Goal: Task Accomplishment & Management: Manage account settings

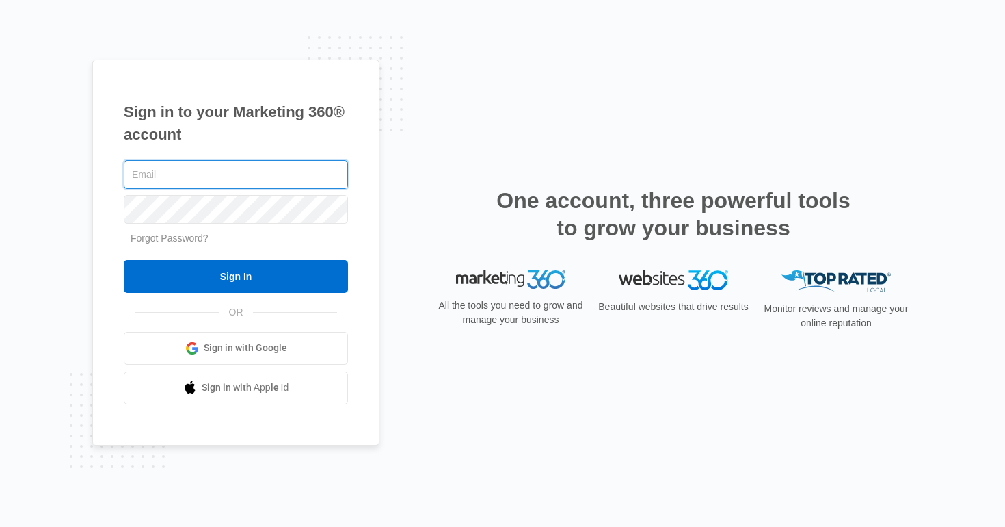
type input "[PERSON_NAME][EMAIL_ADDRESS][PERSON_NAME][DOMAIN_NAME]"
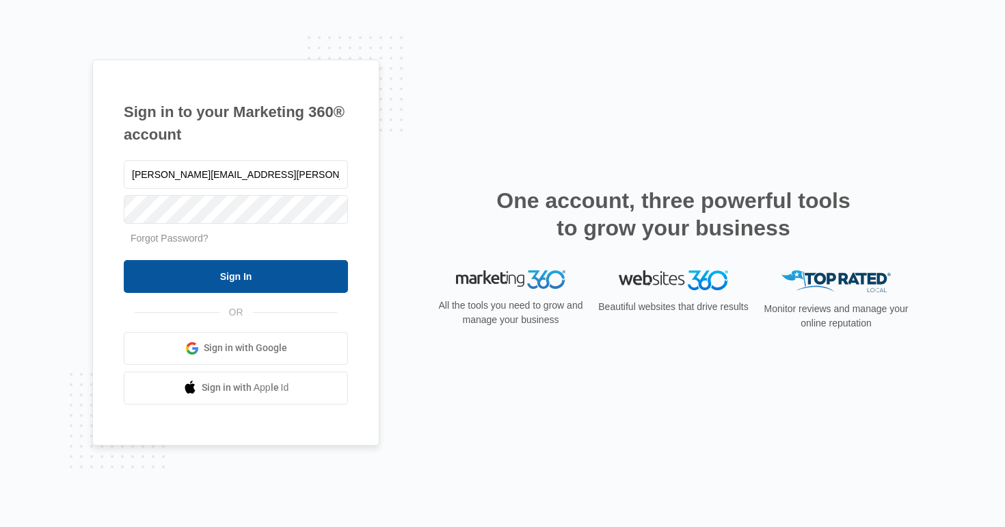
click at [211, 270] on input "Sign In" at bounding box center [236, 276] width 224 height 33
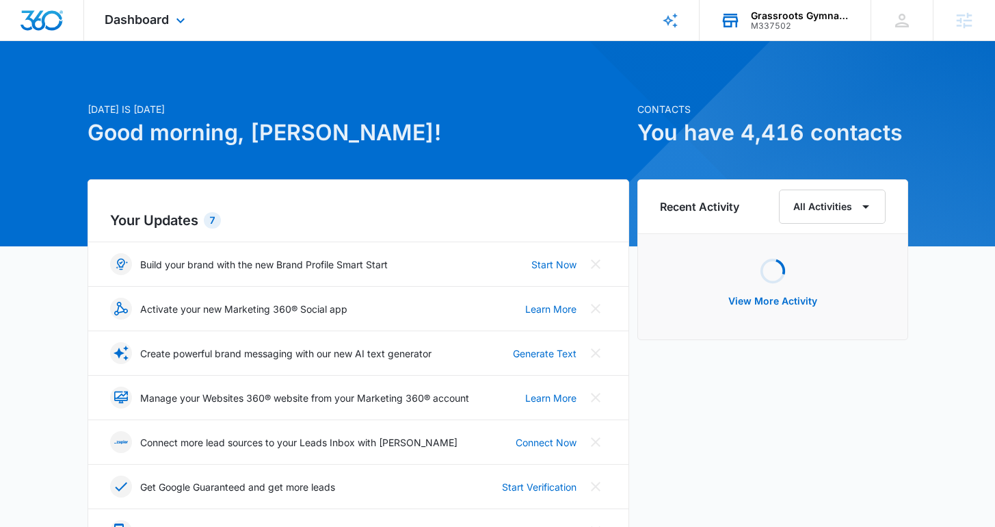
click at [738, 34] on div "Grassroots Gymnastics M337502 Your Accounts View All" at bounding box center [785, 20] width 171 height 40
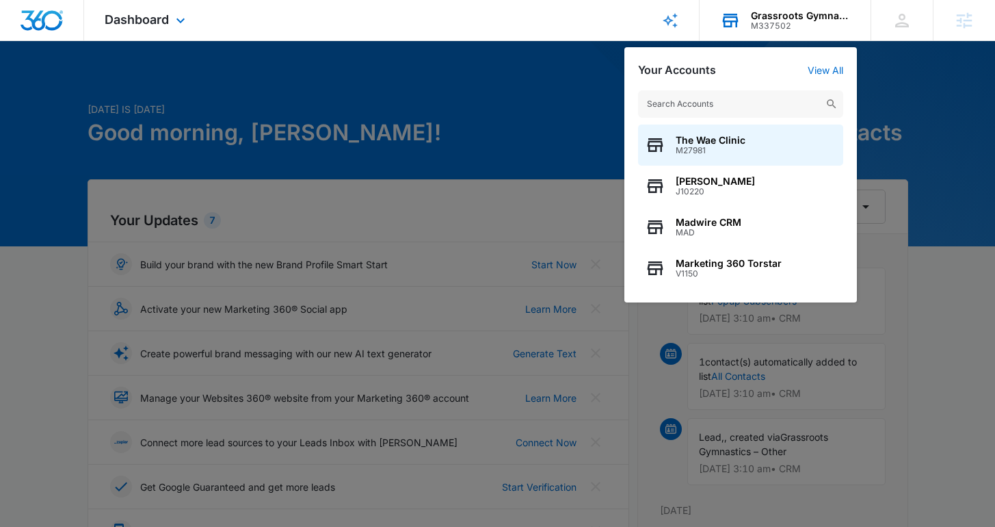
click at [696, 100] on input "text" at bounding box center [740, 103] width 205 height 27
click at [157, 21] on span "Dashboard" at bounding box center [137, 19] width 64 height 14
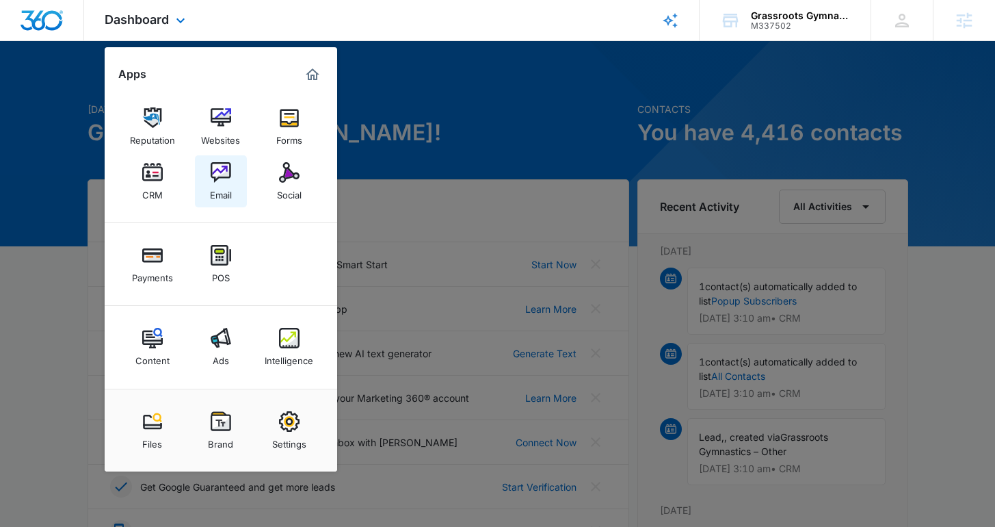
click at [217, 176] on img at bounding box center [221, 172] width 21 height 21
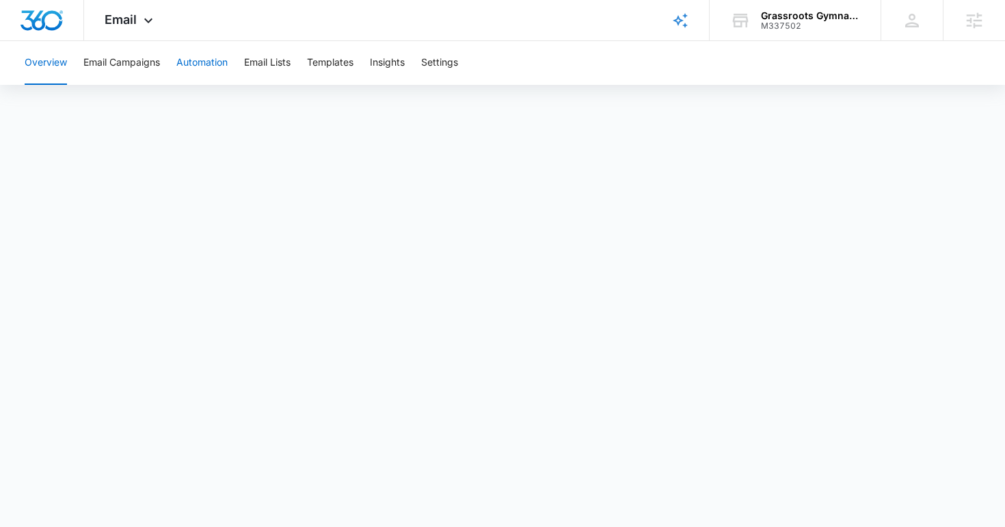
click at [199, 75] on button "Automation" at bounding box center [201, 63] width 51 height 44
click at [132, 16] on span "Email" at bounding box center [121, 19] width 32 height 14
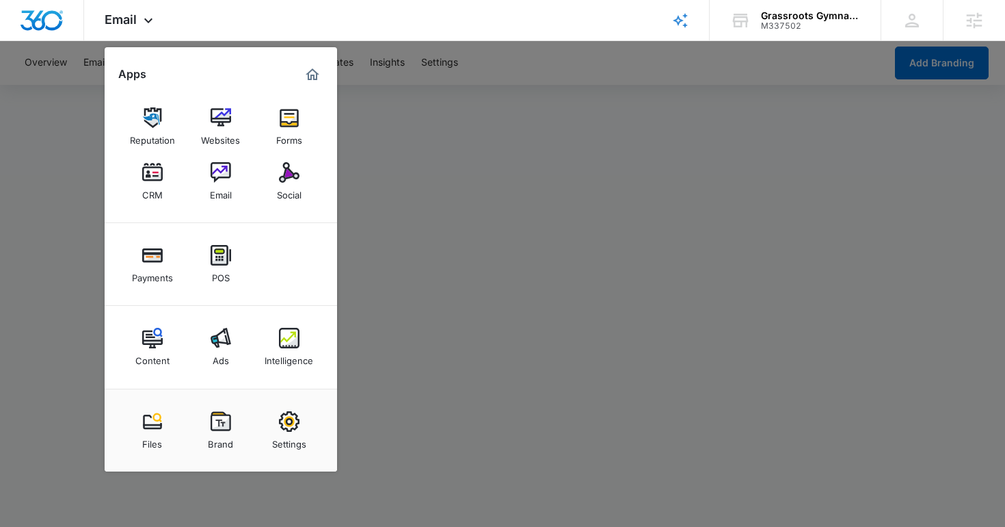
click at [427, 151] on div at bounding box center [502, 263] width 1005 height 527
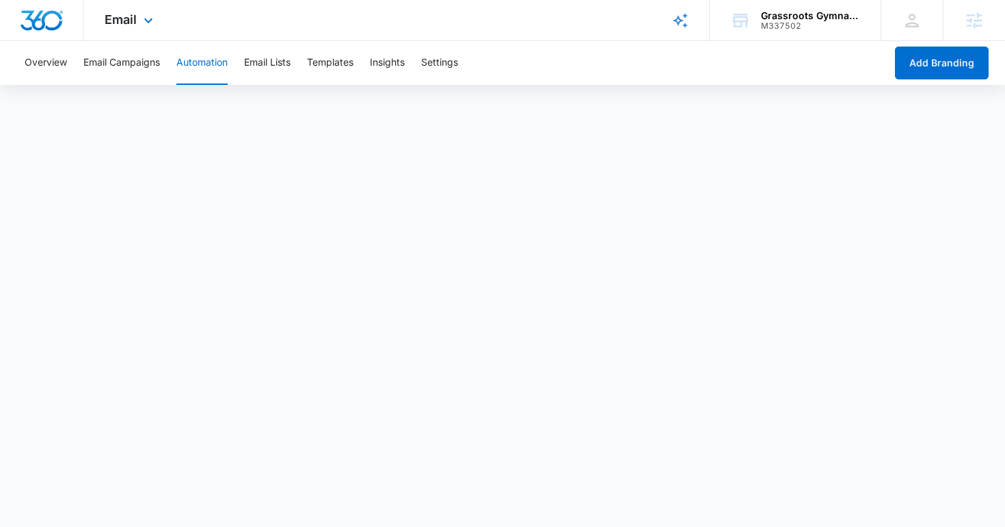
click at [135, 3] on div "Email Apps Reputation Websites Forms CRM Email Social Payments POS Content Ads …" at bounding box center [130, 20] width 93 height 40
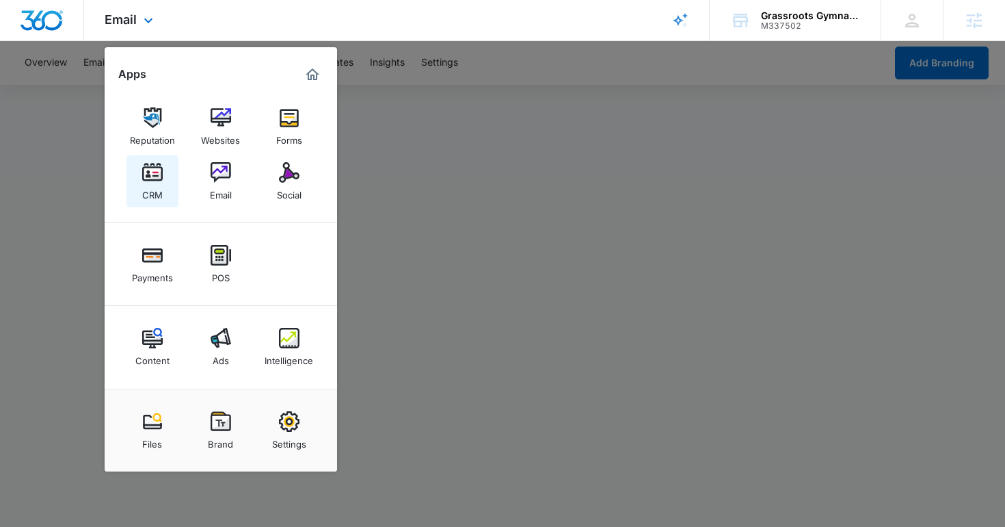
click at [159, 166] on img at bounding box center [152, 172] width 21 height 21
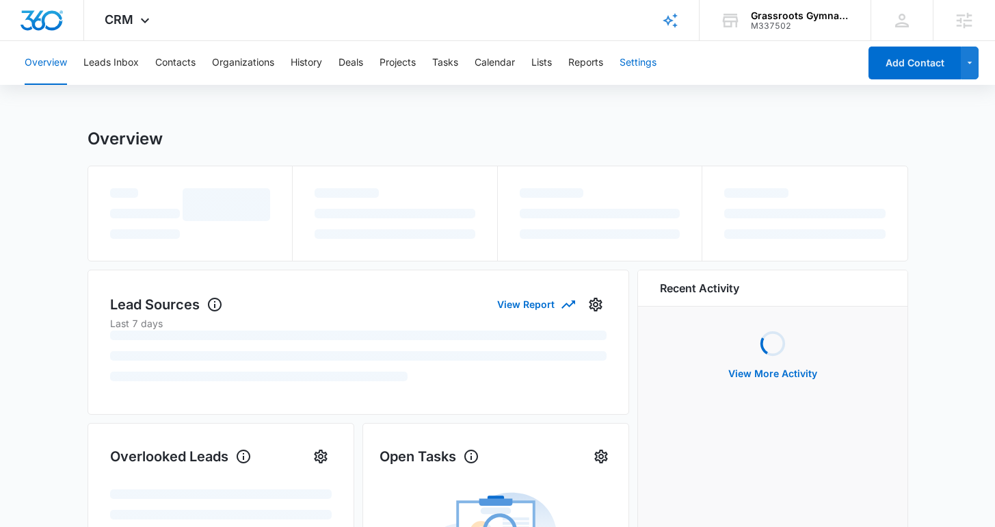
click at [634, 70] on button "Settings" at bounding box center [638, 63] width 37 height 44
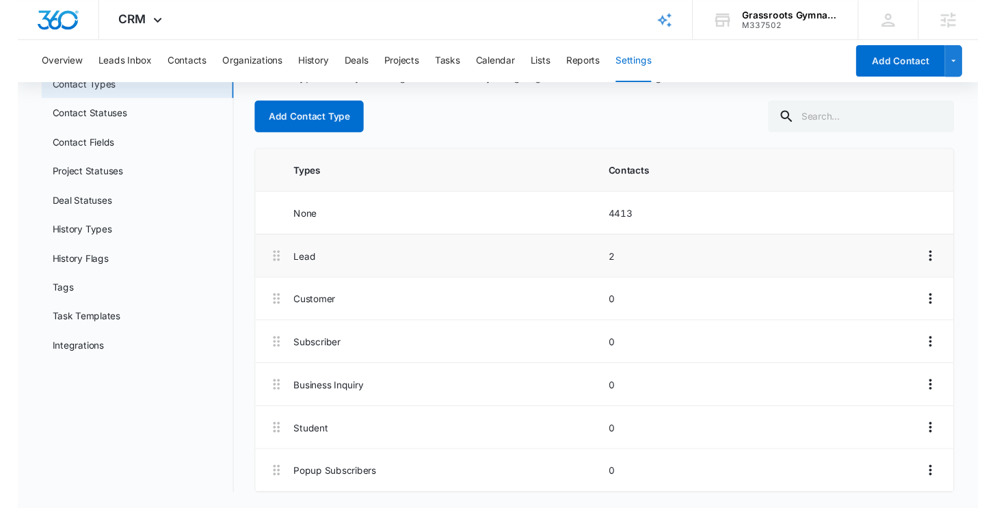
scroll to position [86, 0]
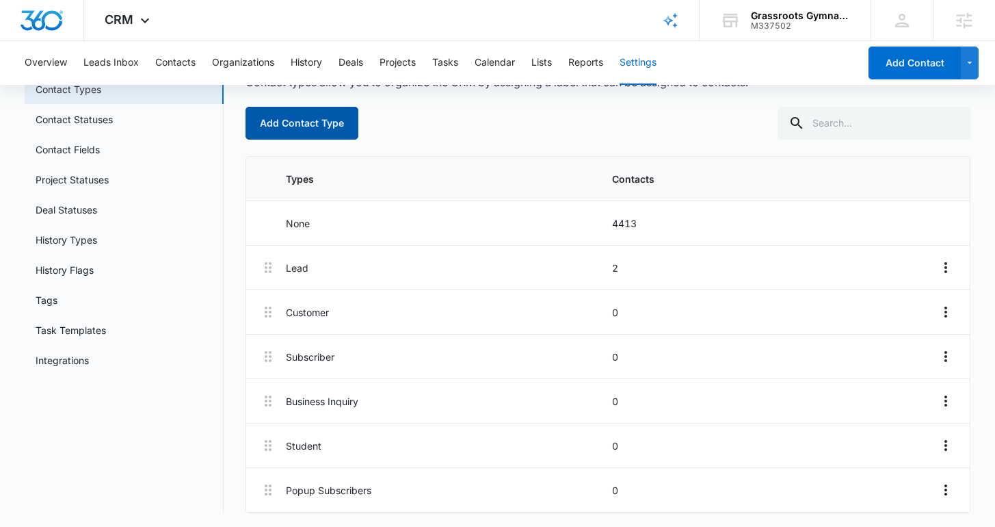
click at [342, 131] on button "Add Contact Type" at bounding box center [302, 123] width 113 height 33
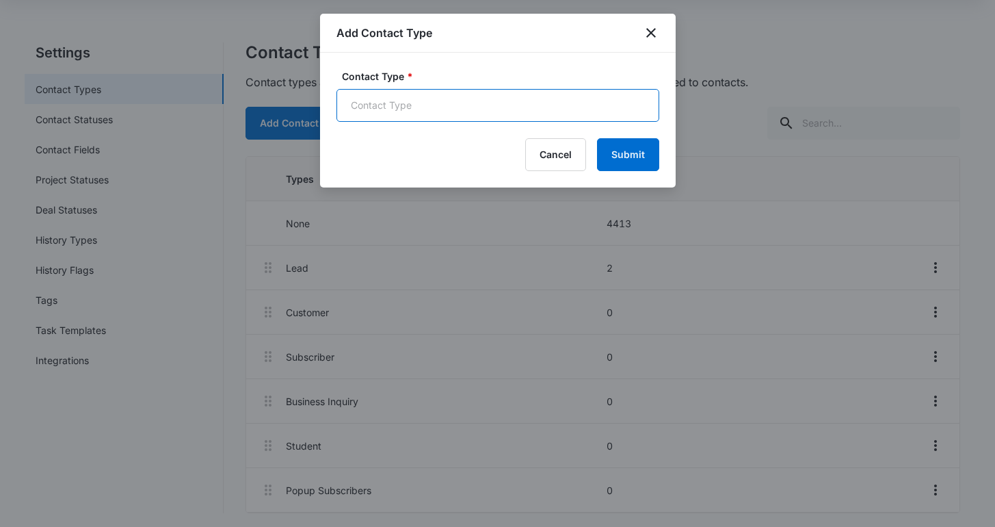
click at [453, 96] on input "Contact Type *" at bounding box center [498, 105] width 323 height 33
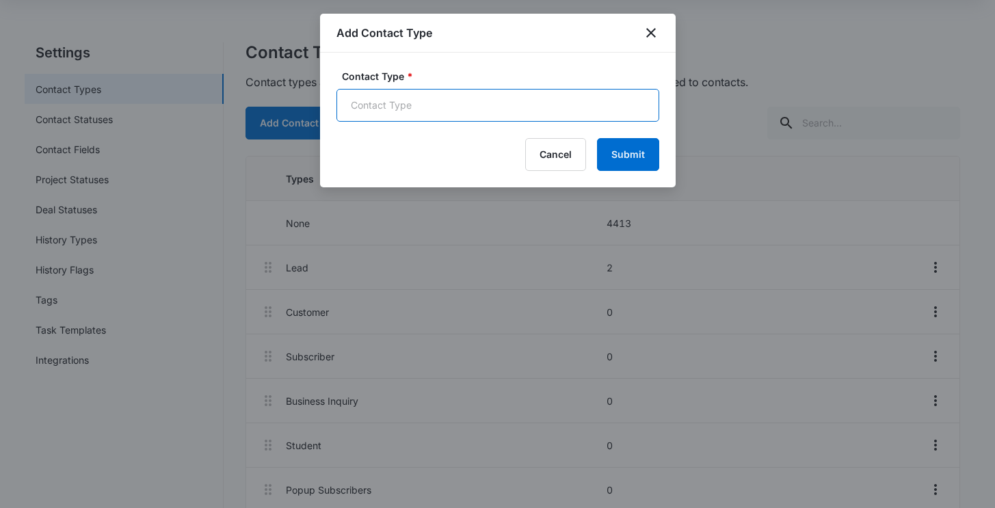
click at [435, 111] on input "Contact Type *" at bounding box center [498, 105] width 323 height 33
drag, startPoint x: 391, startPoint y: 109, endPoint x: 515, endPoint y: 1, distance: 164.4
click at [393, 107] on input "Contact Type *" at bounding box center [498, 105] width 323 height 33
click at [449, 115] on input "Contact Type *" at bounding box center [498, 105] width 323 height 33
type input "O"
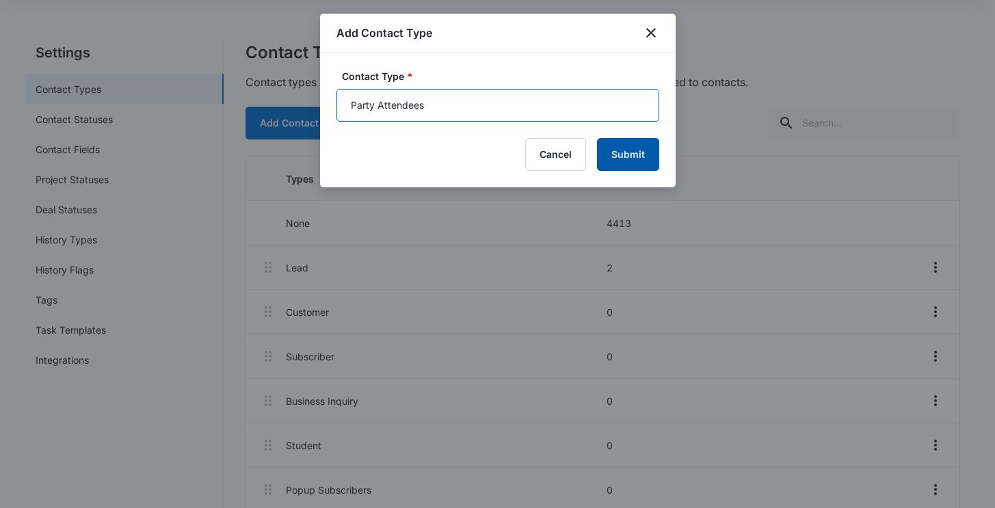
type input "Party Attendees"
click at [631, 155] on button "Submit" at bounding box center [628, 154] width 62 height 33
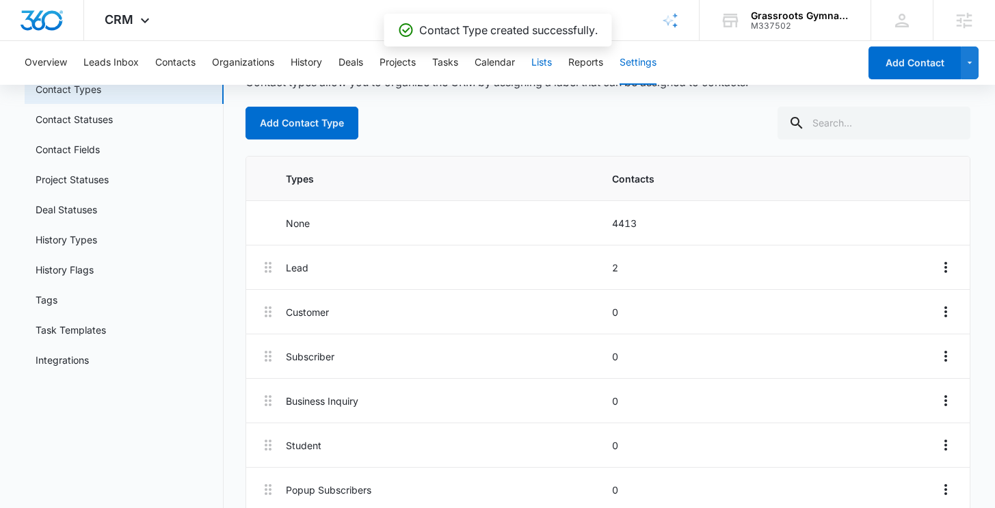
click at [545, 63] on button "Lists" at bounding box center [541, 63] width 21 height 44
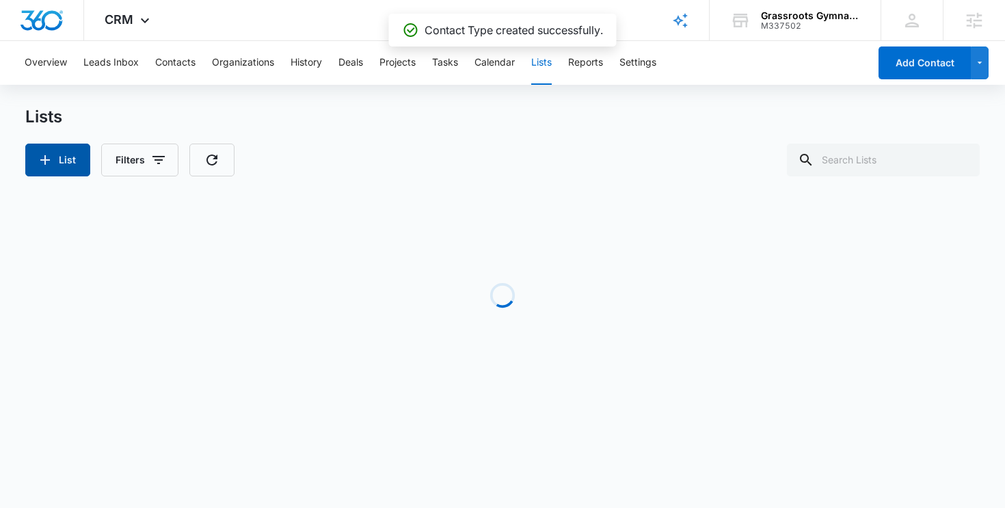
click at [63, 161] on button "List" at bounding box center [57, 160] width 65 height 33
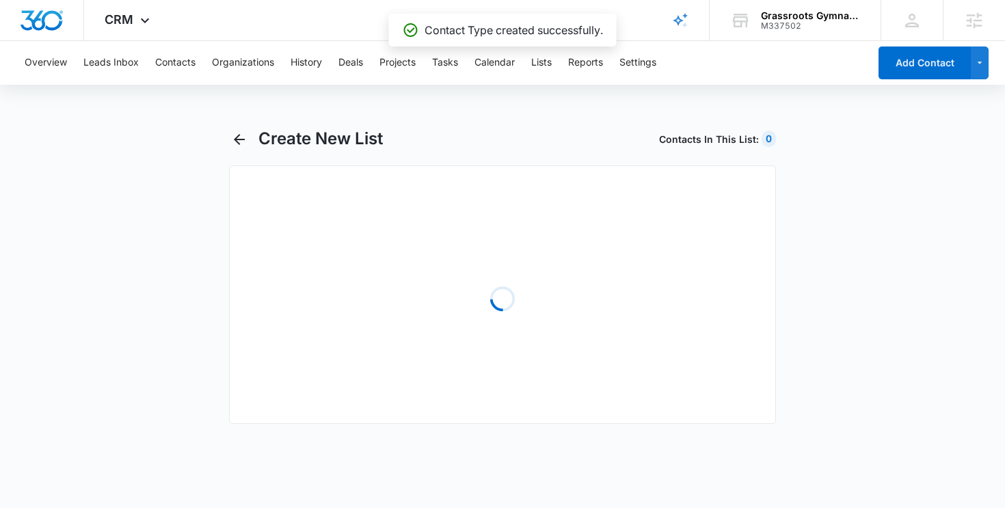
select select "31"
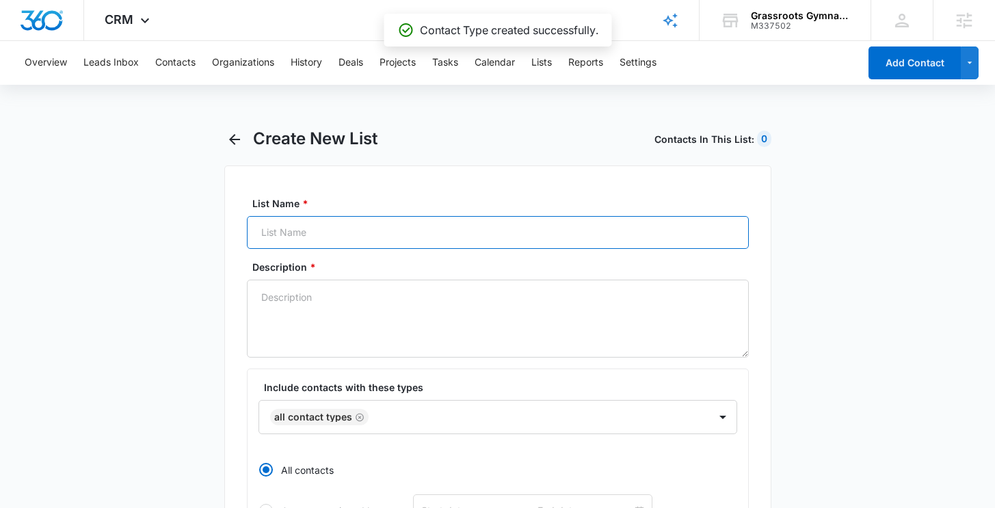
click at [285, 231] on input "List Name *" at bounding box center [498, 232] width 502 height 33
type input "Party Attendees"
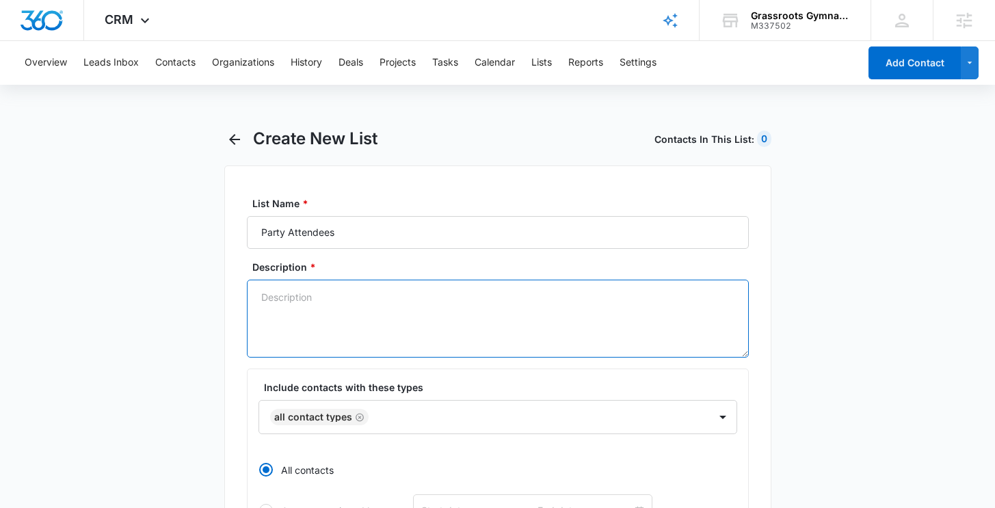
drag, startPoint x: 299, startPoint y: 305, endPoint x: 311, endPoint y: 306, distance: 12.3
click at [300, 305] on textarea "Description *" at bounding box center [498, 319] width 502 height 78
click at [357, 414] on icon "Remove All Contact Types" at bounding box center [360, 417] width 10 height 10
type textarea "People who attended a party"
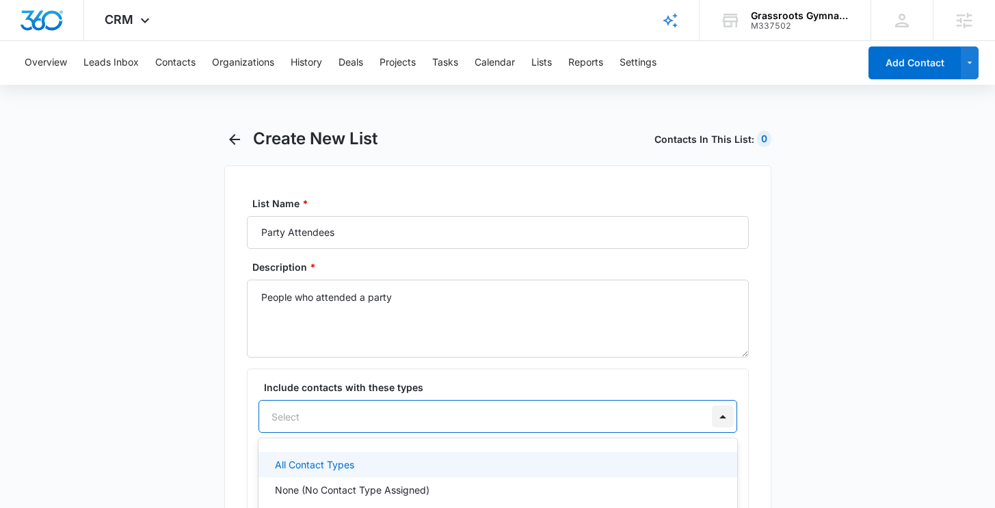
click at [727, 419] on div "All Contact Types, 1 of 9. 9 results available. Use Up and Down to choose optio…" at bounding box center [498, 416] width 479 height 33
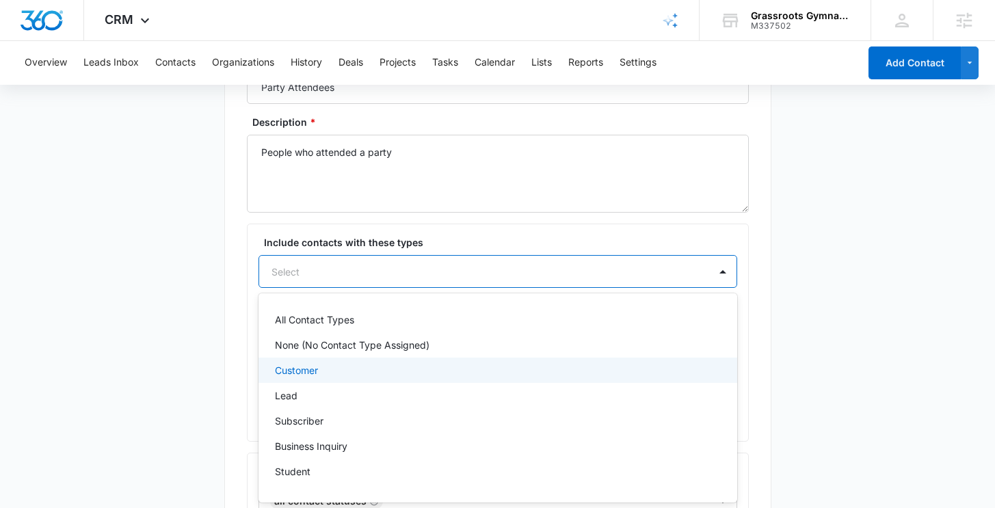
scroll to position [46, 0]
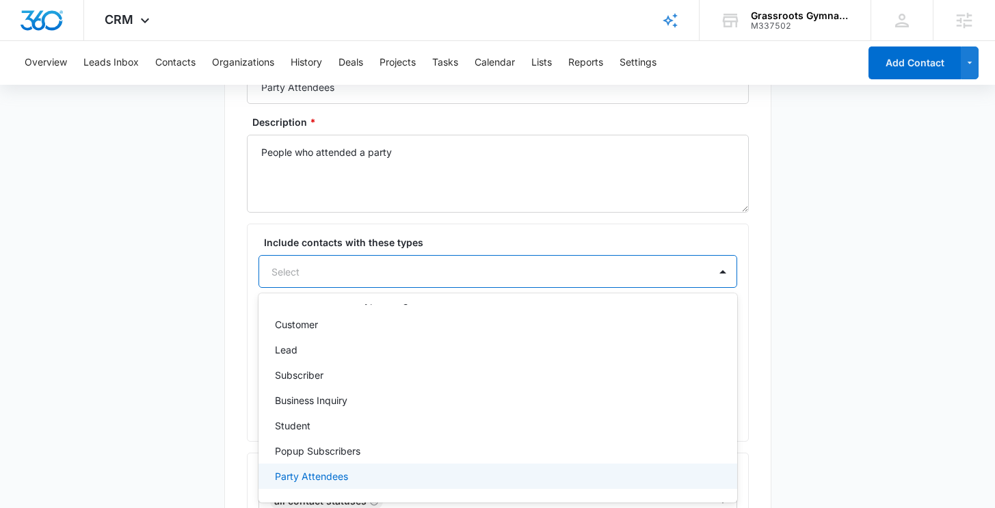
click at [323, 482] on p "Party Attendees" at bounding box center [311, 476] width 73 height 14
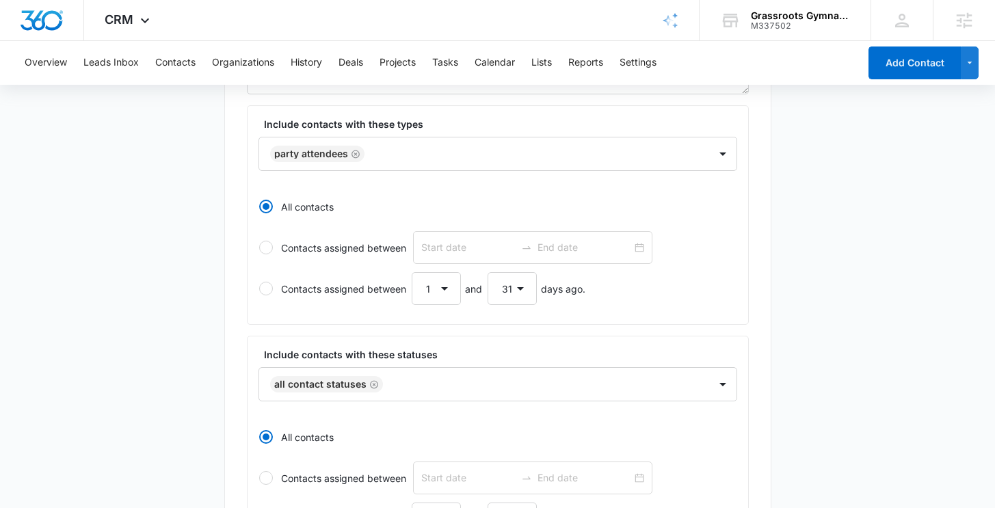
click at [251, 226] on div "Include contacts with these types Party Attendees All contacts Contacts assigne…" at bounding box center [498, 215] width 502 height 220
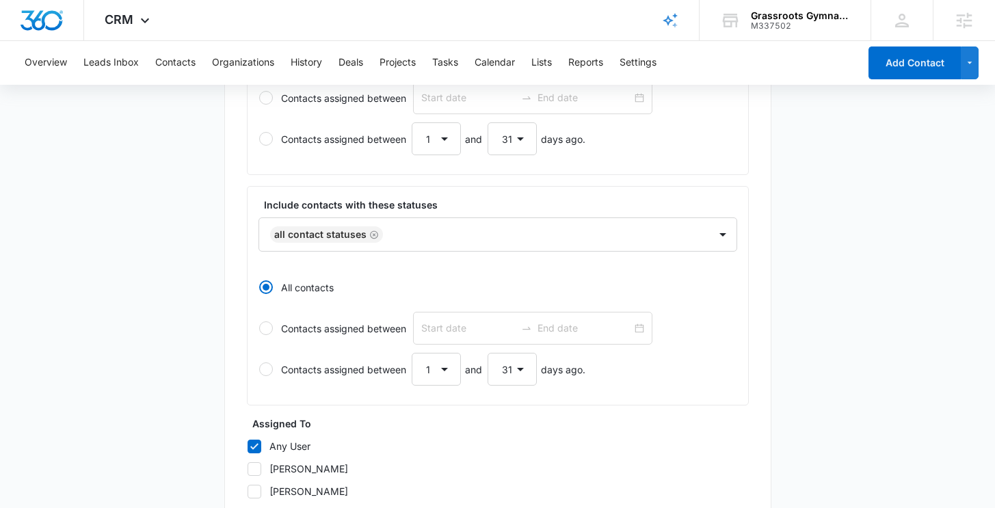
scroll to position [602, 0]
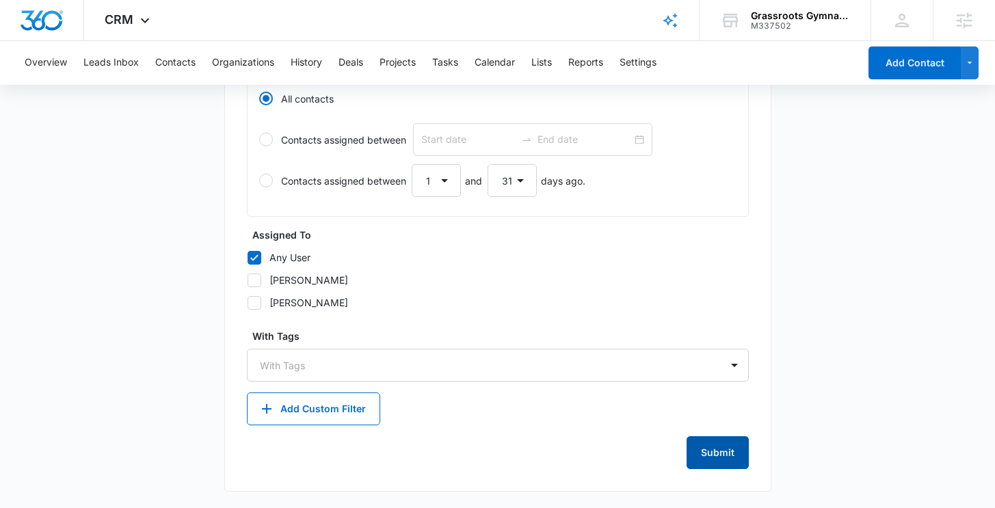
click at [737, 456] on button "Submit" at bounding box center [718, 452] width 62 height 33
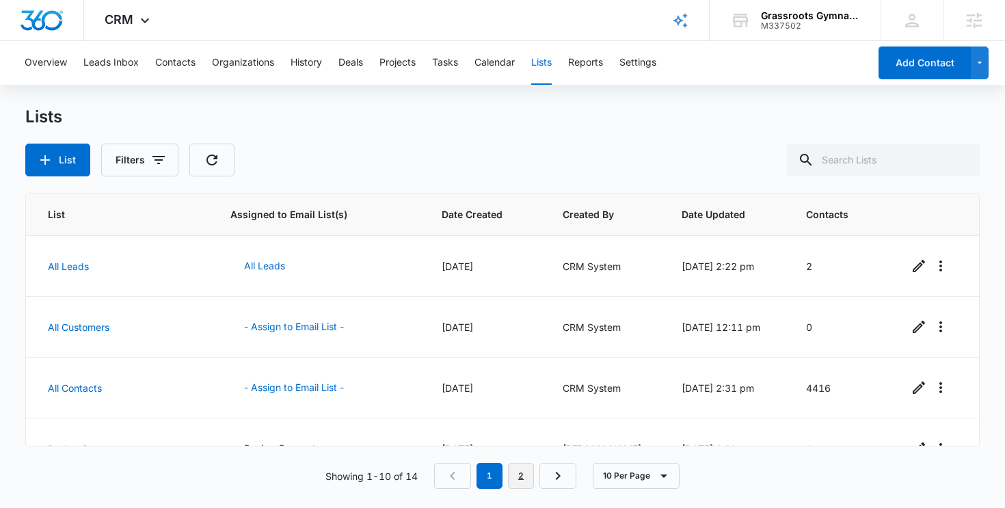
click at [516, 466] on link "2" at bounding box center [521, 476] width 26 height 26
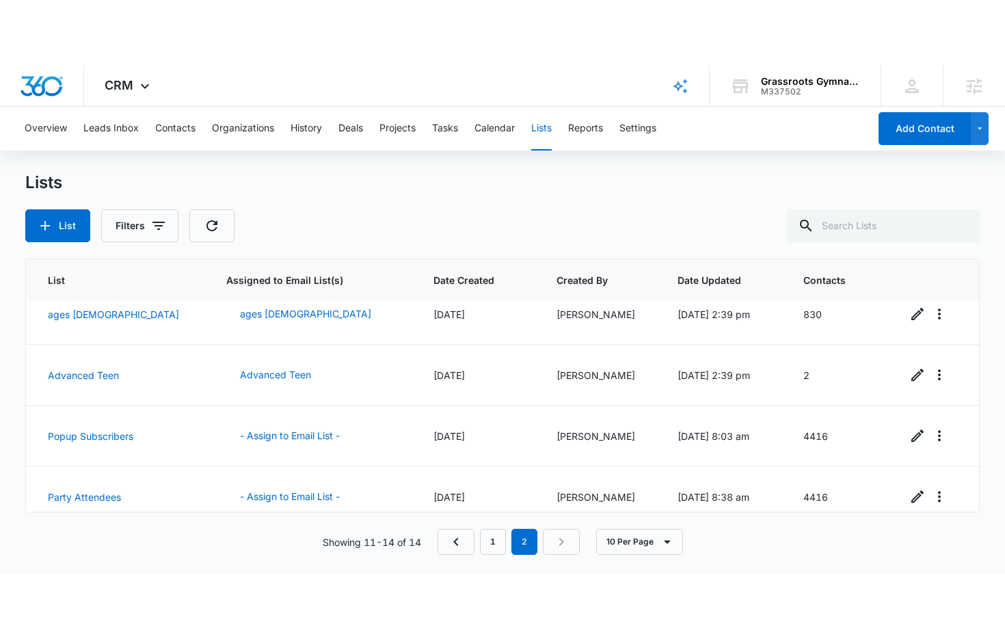
scroll to position [33, 0]
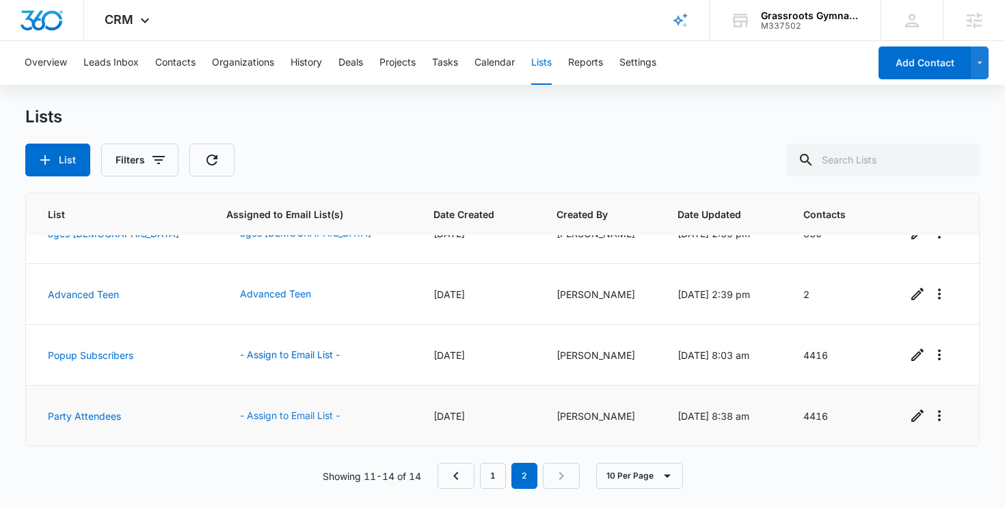
click at [282, 417] on button "- Assign to Email List -" at bounding box center [289, 415] width 127 height 33
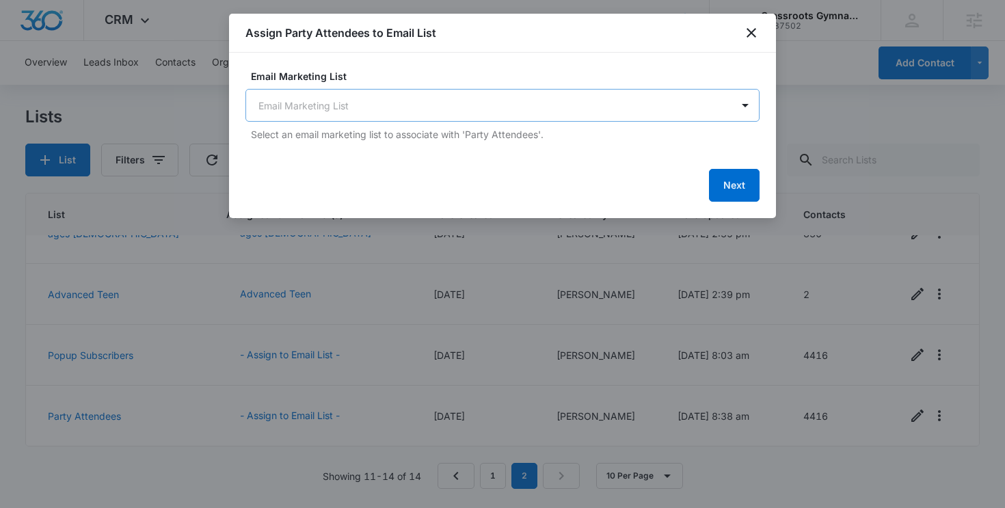
click at [363, 94] on body "CRM Apps Reputation Websites Forms CRM Email Social Payments POS Content Ads In…" at bounding box center [502, 254] width 1005 height 508
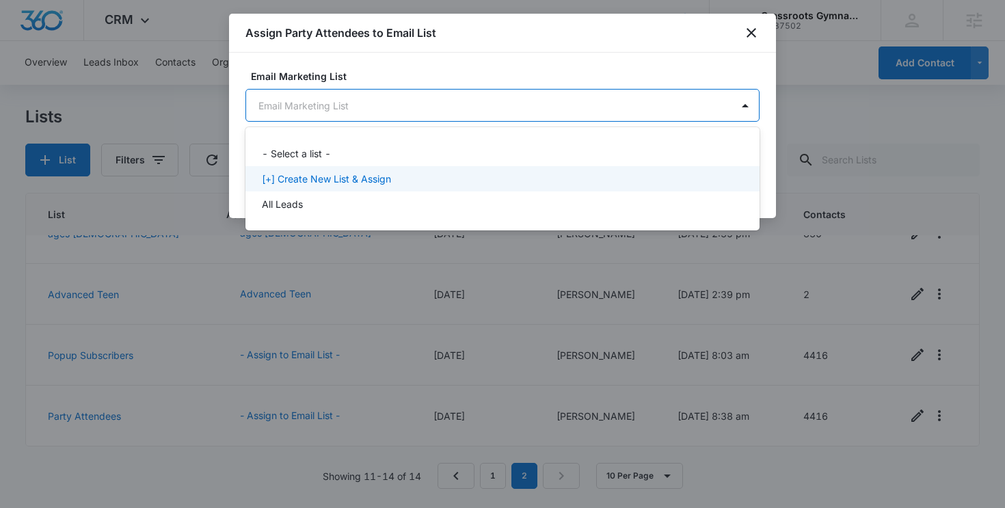
click at [328, 183] on p "[+] Create New List & Assign" at bounding box center [326, 179] width 129 height 14
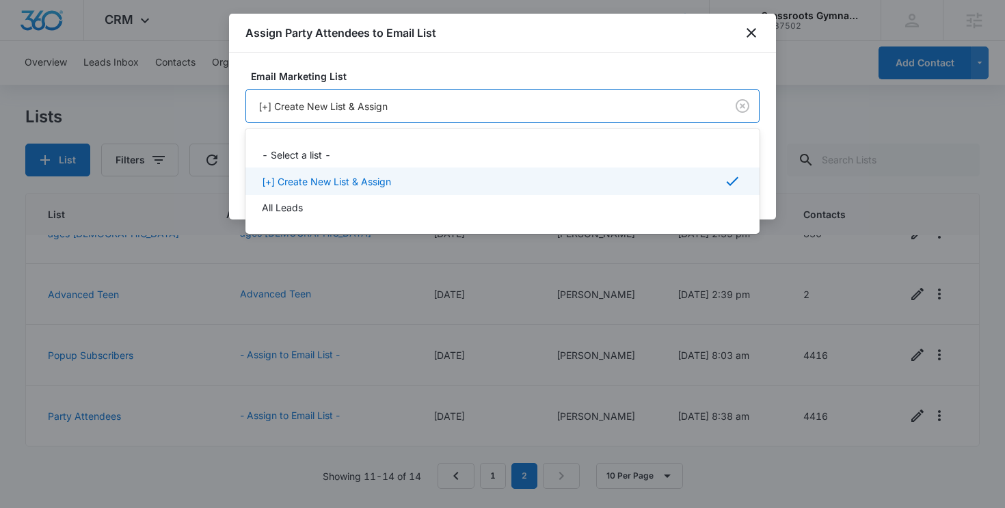
click at [650, 97] on body "CRM Apps Reputation Websites Forms CRM Email Social Payments POS Content Ads In…" at bounding box center [502, 254] width 1005 height 508
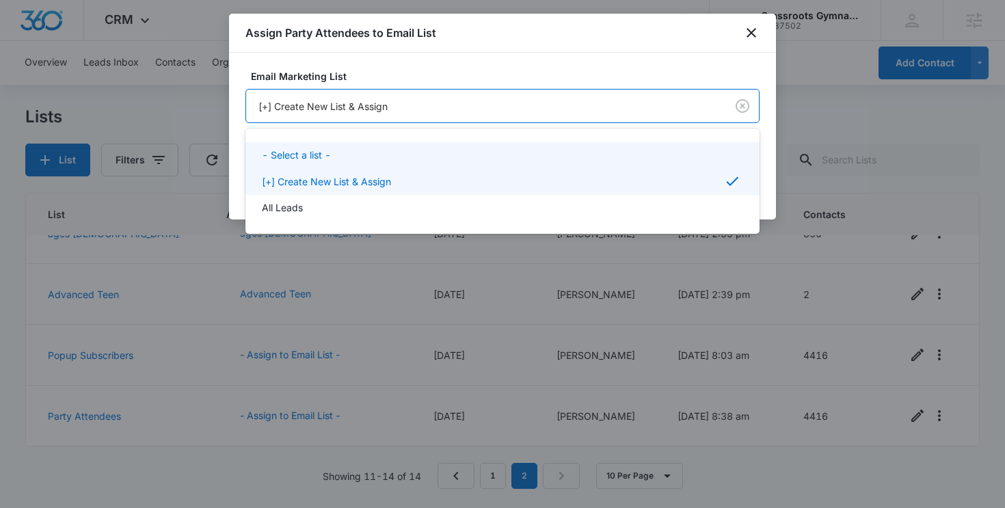
click at [596, 86] on div at bounding box center [502, 254] width 1005 height 508
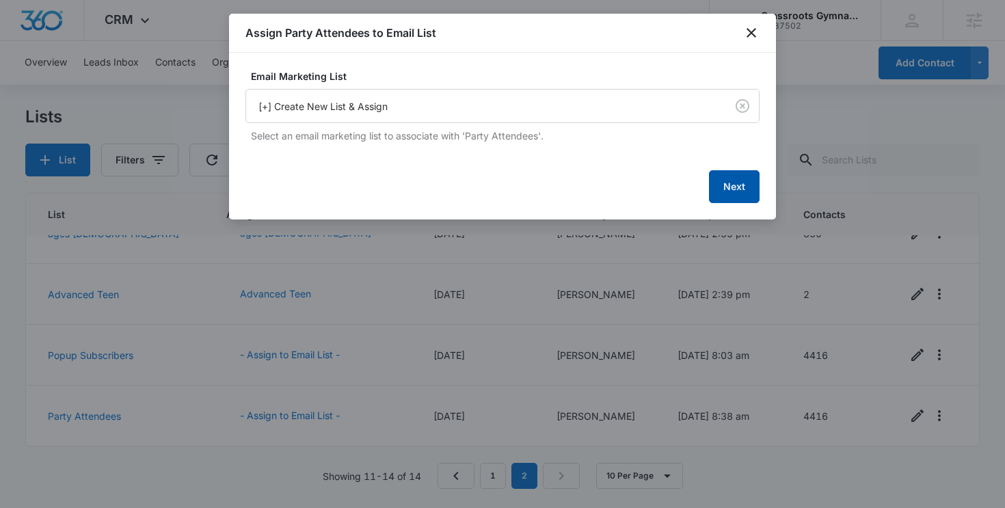
click at [739, 189] on button "Next" at bounding box center [734, 186] width 51 height 33
click at [730, 188] on button "Next" at bounding box center [734, 185] width 51 height 33
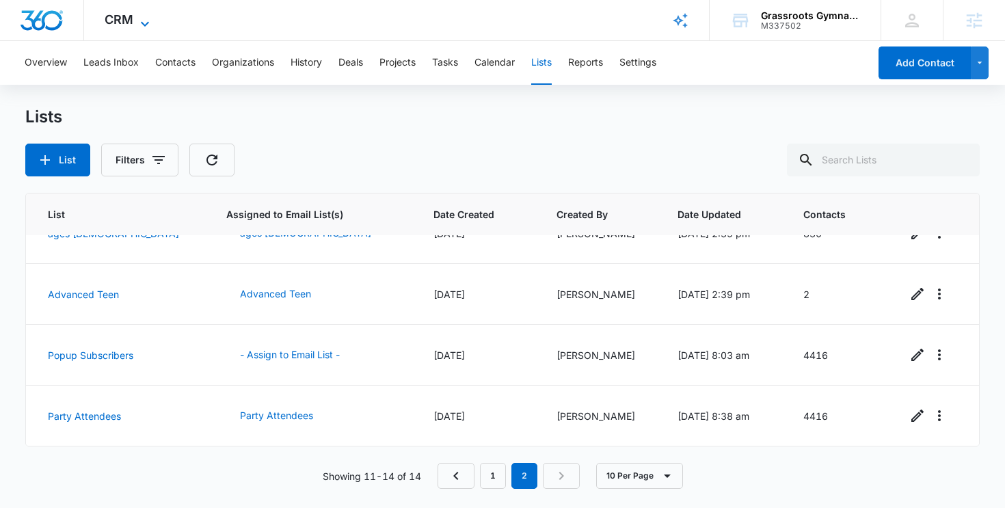
click at [148, 19] on icon at bounding box center [145, 24] width 16 height 16
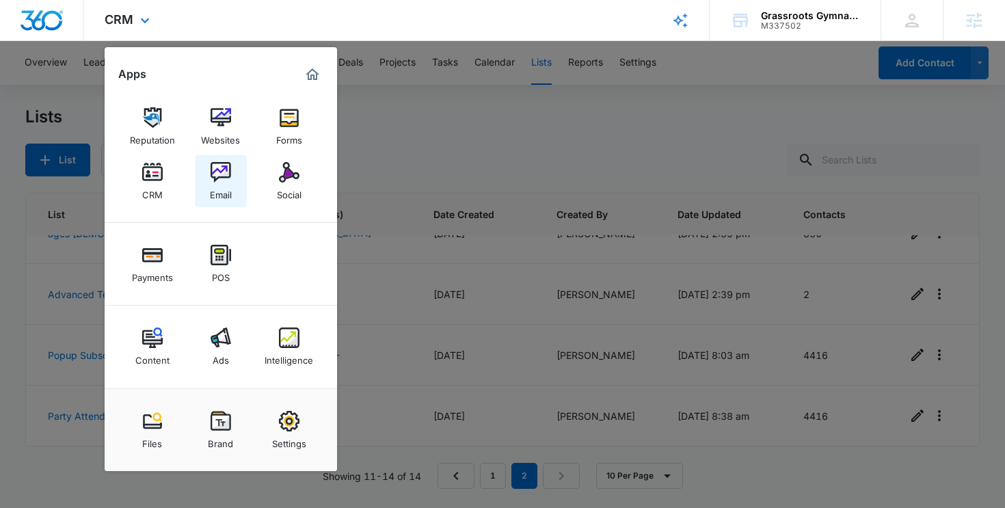
click at [205, 187] on link "Email" at bounding box center [221, 181] width 52 height 52
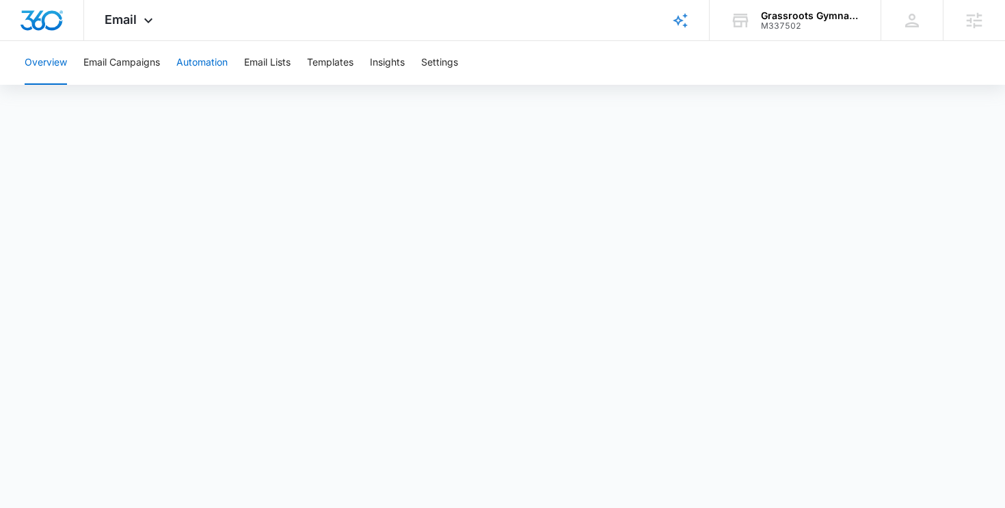
click at [204, 75] on button "Automation" at bounding box center [201, 63] width 51 height 44
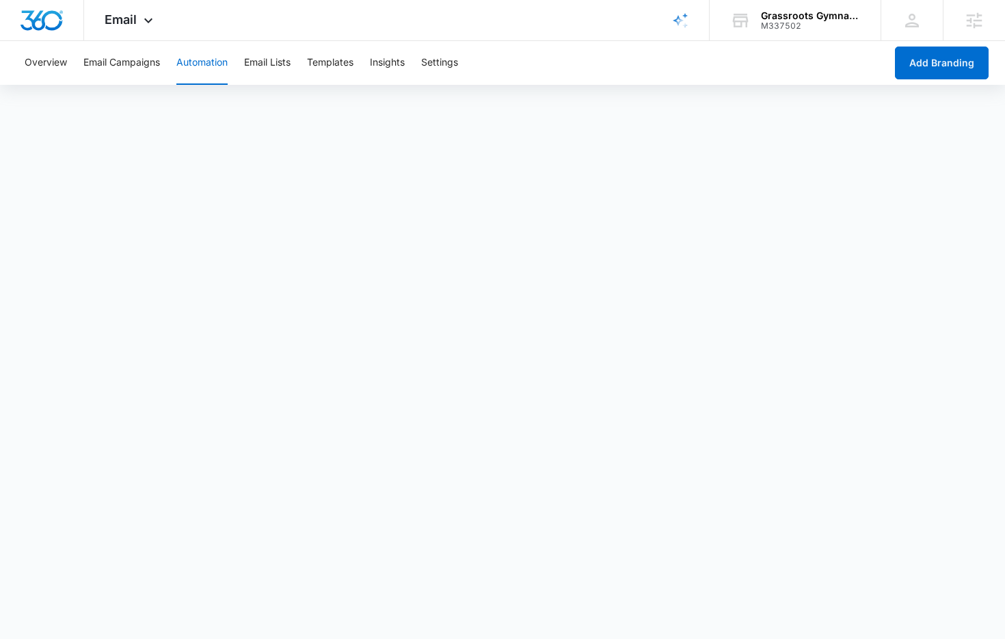
click at [179, 68] on button "Automation" at bounding box center [201, 63] width 51 height 44
click at [168, 62] on div "Overview Email Campaigns Automation Email Lists Templates Insights Settings" at bounding box center [450, 63] width 869 height 44
click at [129, 62] on button "Email Campaigns" at bounding box center [121, 63] width 77 height 44
click at [200, 57] on button "Automation" at bounding box center [201, 63] width 51 height 44
click at [148, 16] on icon at bounding box center [148, 24] width 16 height 16
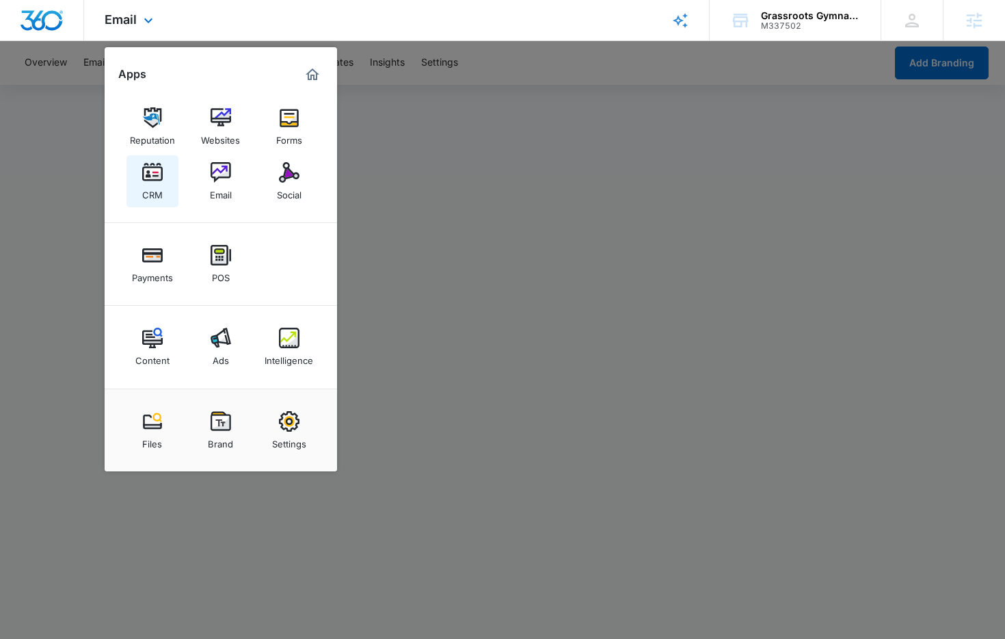
click at [155, 194] on div "CRM" at bounding box center [152, 192] width 21 height 18
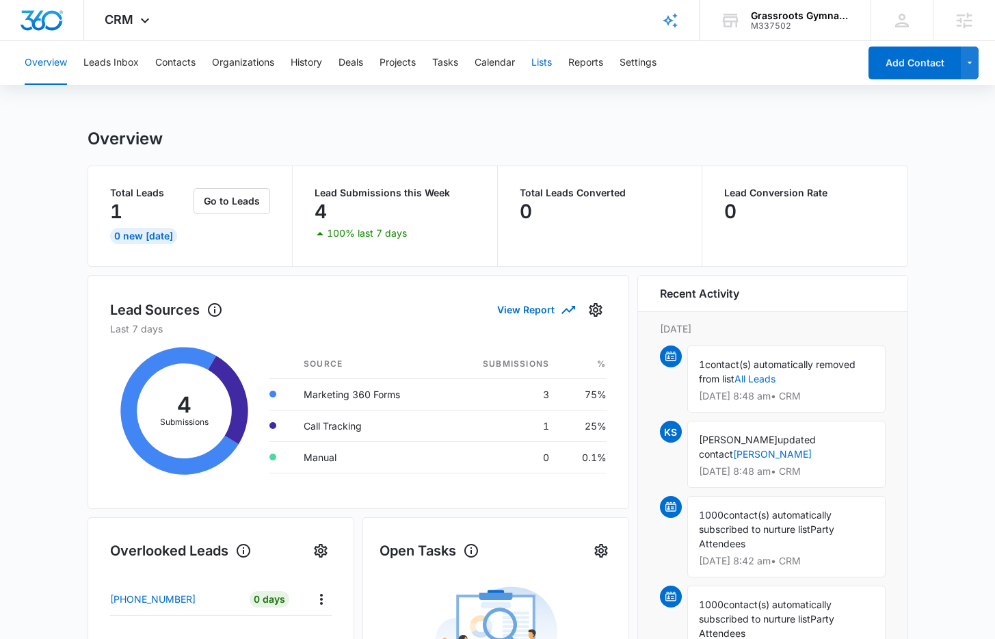
click at [549, 66] on button "Lists" at bounding box center [541, 63] width 21 height 44
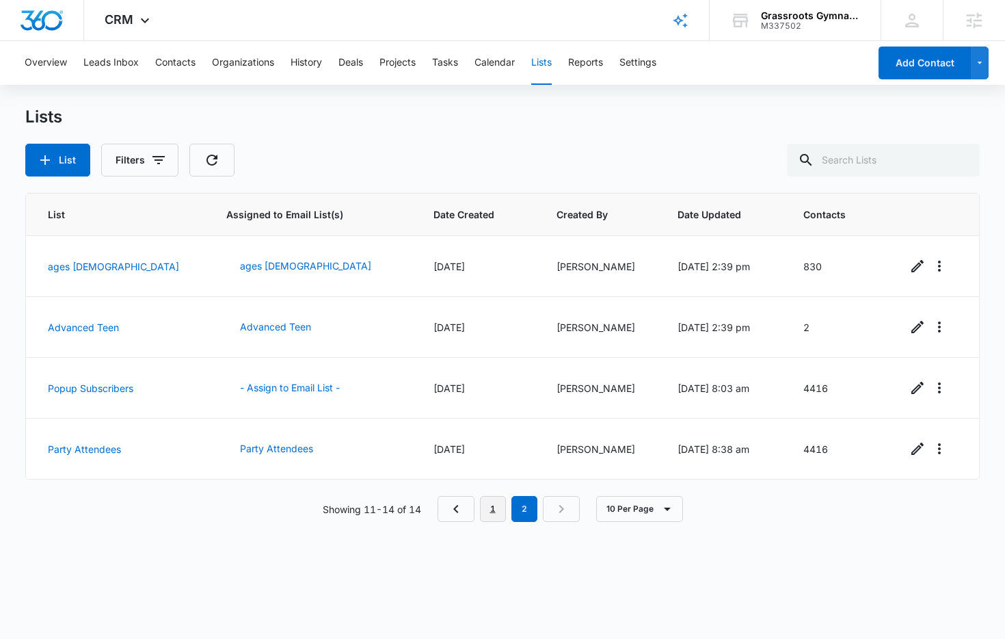
click at [501, 521] on link "1" at bounding box center [493, 509] width 26 height 26
